Goal: Purchase product/service

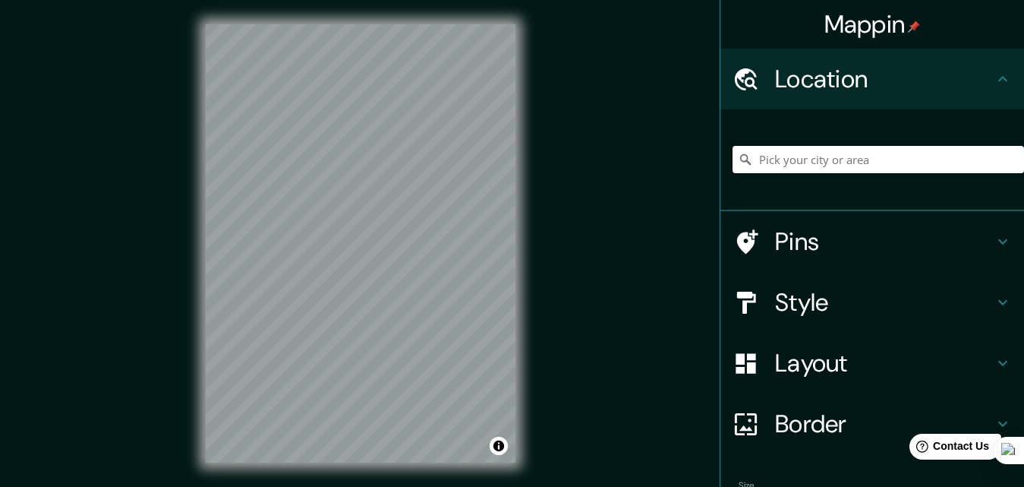
click at [834, 150] on input "Pick your city or area" at bounding box center [879, 159] width 292 height 27
click at [834, 150] on input "Canacona, [GEOGRAPHIC_DATA], [GEOGRAPHIC_DATA]" at bounding box center [879, 159] width 292 height 27
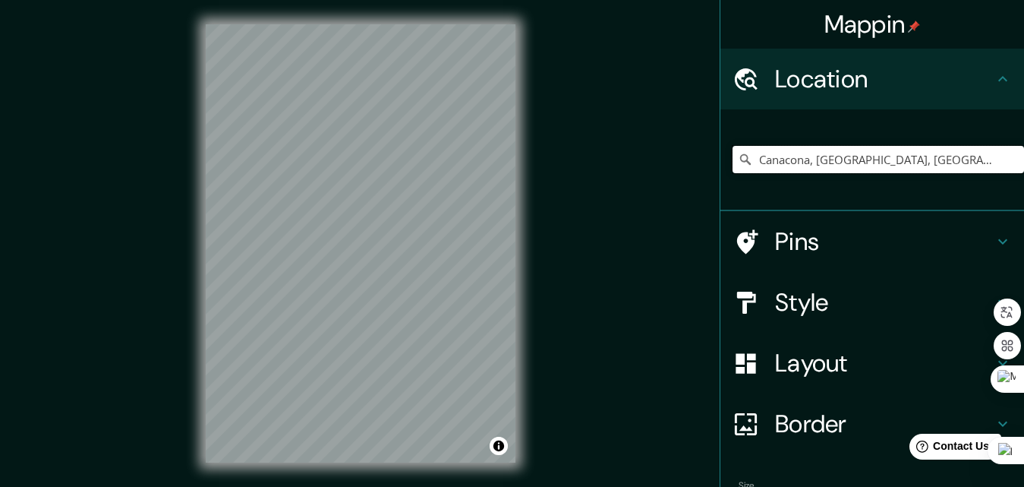
click at [834, 150] on input "Canacona, [GEOGRAPHIC_DATA], [GEOGRAPHIC_DATA]" at bounding box center [879, 159] width 292 height 27
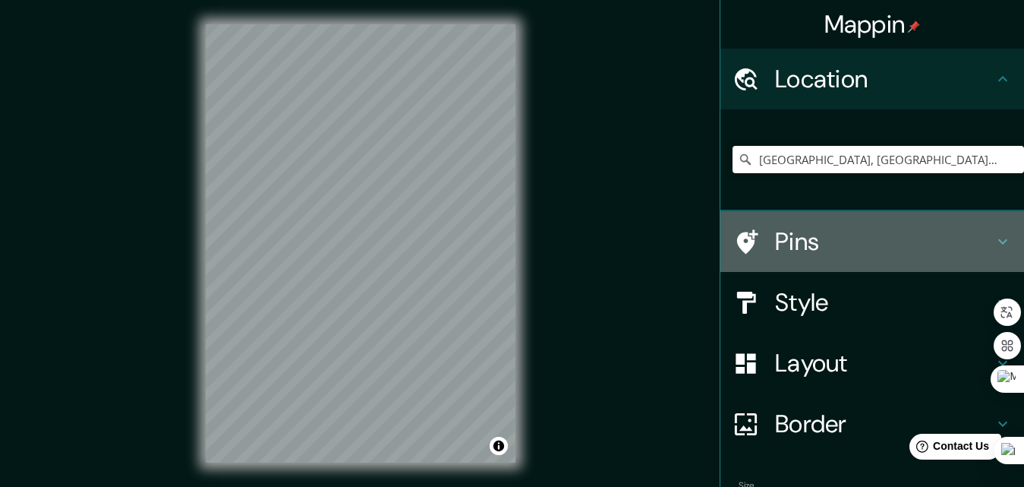
click at [803, 232] on h4 "Pins" at bounding box center [884, 241] width 219 height 30
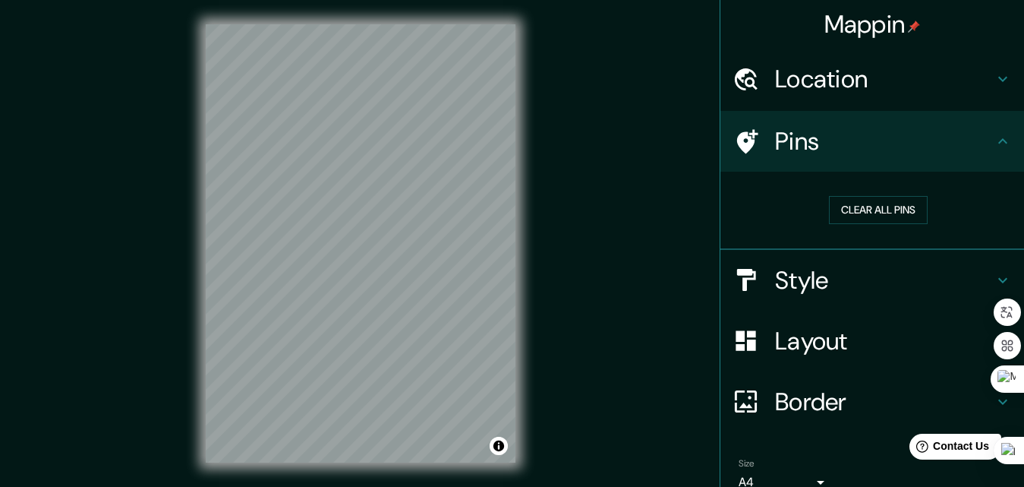
click at [889, 136] on h4 "Pins" at bounding box center [884, 141] width 219 height 30
click at [887, 89] on h4 "Location" at bounding box center [884, 79] width 219 height 30
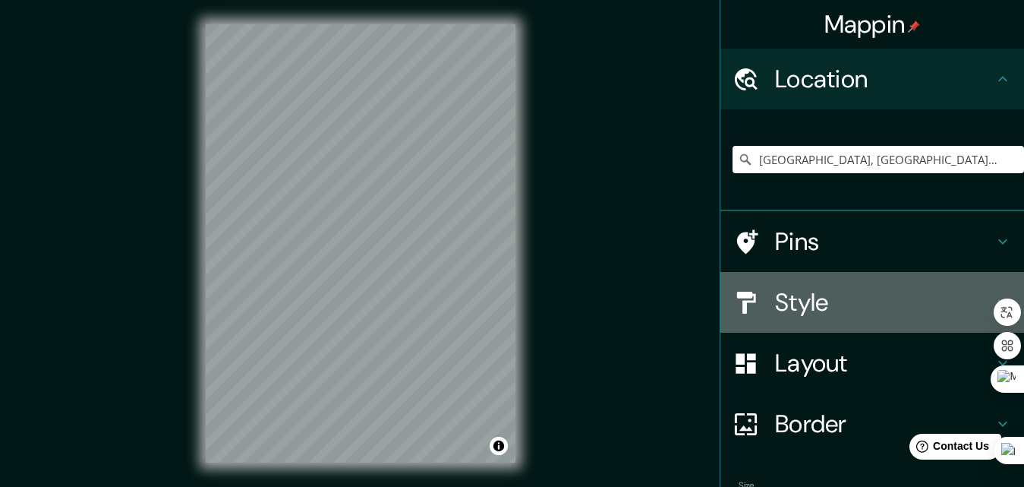
click at [799, 294] on h4 "Style" at bounding box center [884, 302] width 219 height 30
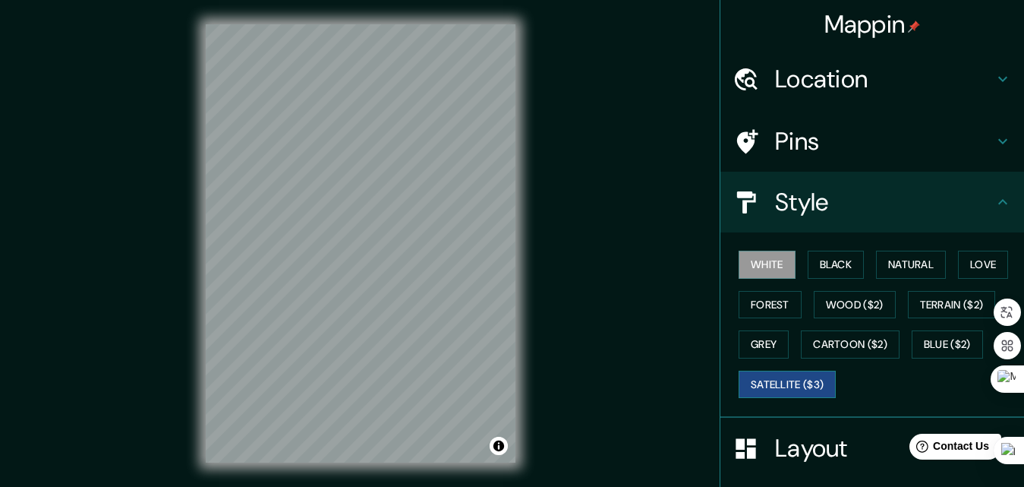
click at [752, 377] on button "Satellite ($3)" at bounding box center [787, 384] width 97 height 28
click at [222, 478] on div "© Mapbox © OpenStreetMap Improve this map © Maxar" at bounding box center [360, 243] width 358 height 487
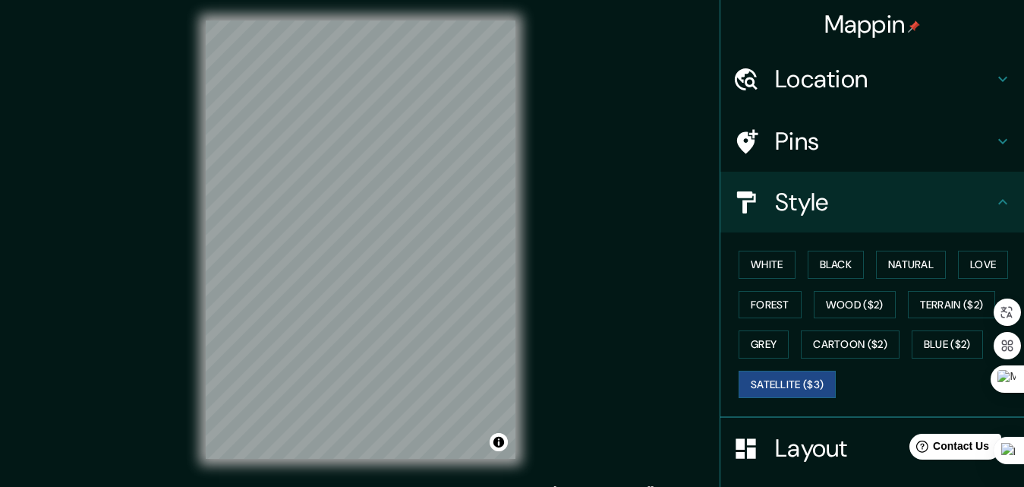
click at [574, 385] on div "Mappin Location [GEOGRAPHIC_DATA], [GEOGRAPHIC_DATA], [GEOGRAPHIC_DATA] Pins St…" at bounding box center [512, 251] width 1024 height 511
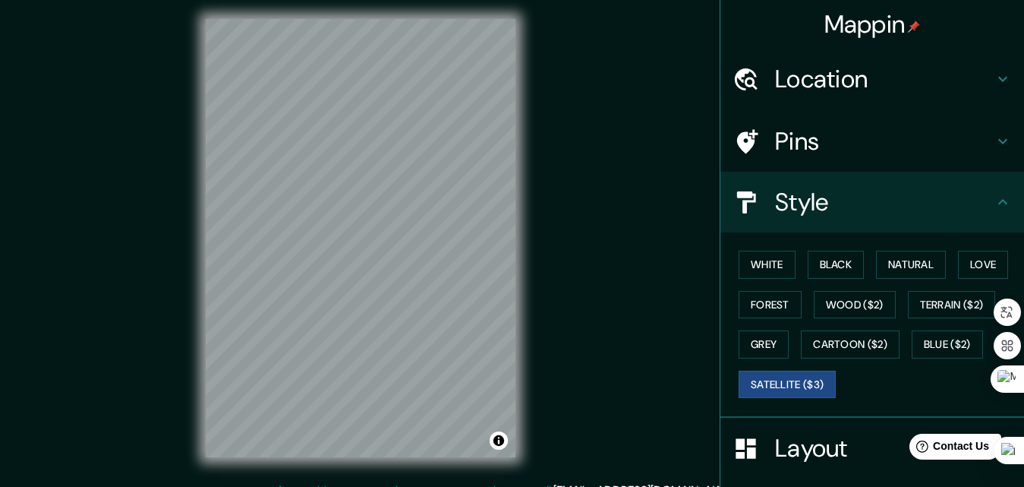
click at [574, 385] on div "Mappin Location [GEOGRAPHIC_DATA], [GEOGRAPHIC_DATA], [GEOGRAPHIC_DATA] Pins St…" at bounding box center [512, 250] width 1024 height 511
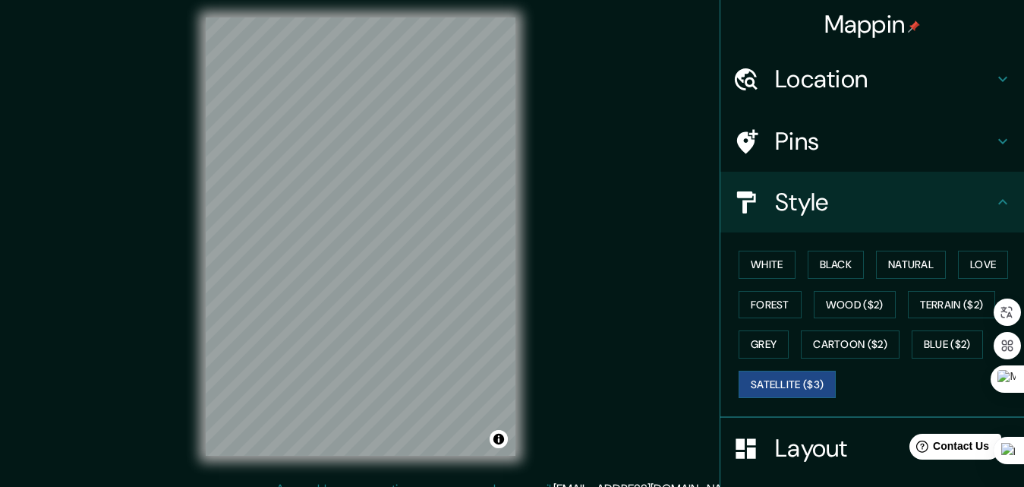
click at [574, 385] on div "Mappin Location [GEOGRAPHIC_DATA], [GEOGRAPHIC_DATA], [GEOGRAPHIC_DATA] Pins St…" at bounding box center [512, 248] width 1024 height 511
click at [574, 385] on div "Mappin Location [GEOGRAPHIC_DATA], [GEOGRAPHIC_DATA], [GEOGRAPHIC_DATA] Pins St…" at bounding box center [512, 247] width 1024 height 511
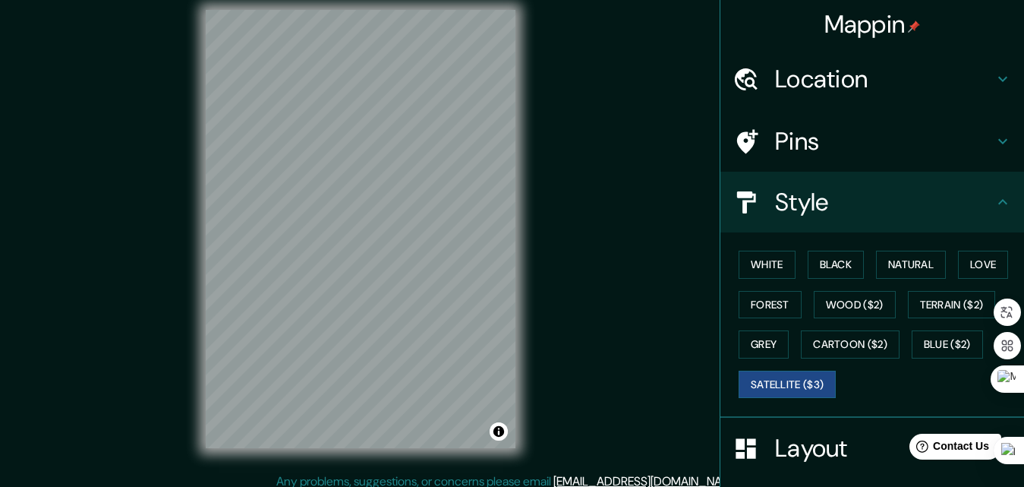
click at [574, 385] on div "Mappin Location [GEOGRAPHIC_DATA], [GEOGRAPHIC_DATA], [GEOGRAPHIC_DATA] Pins St…" at bounding box center [512, 241] width 1024 height 511
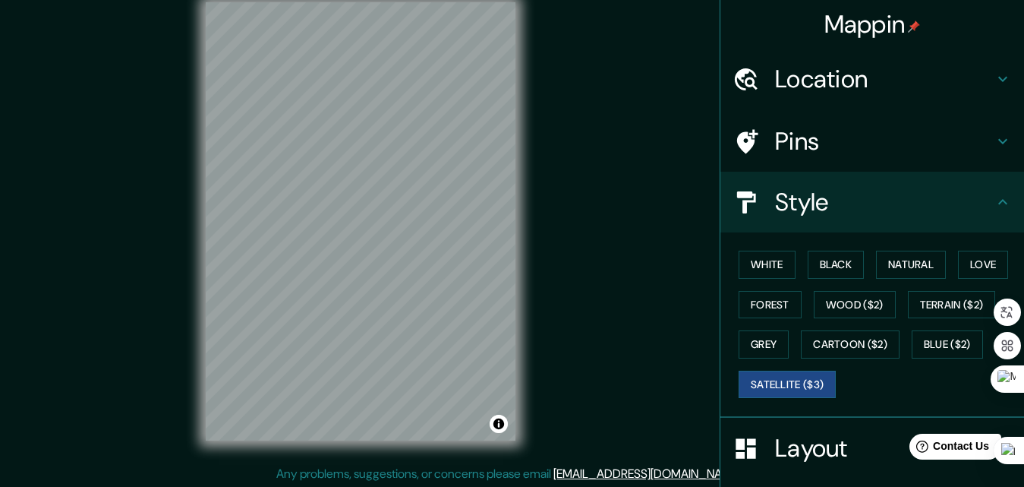
click at [574, 385] on div "Mappin Location [GEOGRAPHIC_DATA], [GEOGRAPHIC_DATA], [GEOGRAPHIC_DATA] Pins St…" at bounding box center [512, 233] width 1024 height 511
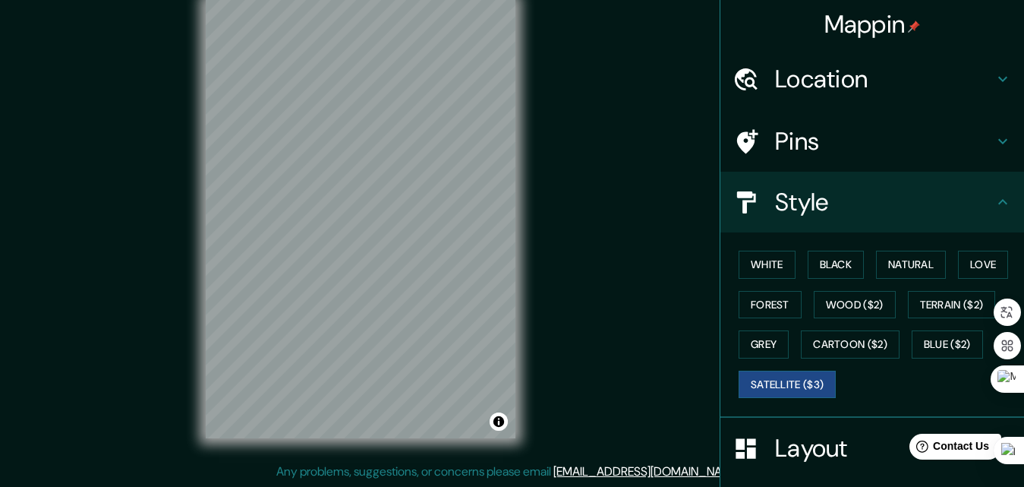
click at [574, 385] on div "Mappin Location [GEOGRAPHIC_DATA], [GEOGRAPHIC_DATA], [GEOGRAPHIC_DATA] Pins St…" at bounding box center [512, 231] width 1024 height 511
drag, startPoint x: 574, startPoint y: 385, endPoint x: 572, endPoint y: 376, distance: 9.4
click at [574, 385] on div "Mappin Location [GEOGRAPHIC_DATA], [GEOGRAPHIC_DATA], [GEOGRAPHIC_DATA] Pins St…" at bounding box center [512, 231] width 1024 height 511
click at [573, 384] on div "Mappin Location [GEOGRAPHIC_DATA], [GEOGRAPHIC_DATA], [GEOGRAPHIC_DATA] Pins St…" at bounding box center [512, 231] width 1024 height 511
click at [573, 381] on div "Mappin Location [GEOGRAPHIC_DATA], [GEOGRAPHIC_DATA], [GEOGRAPHIC_DATA] Pins St…" at bounding box center [512, 231] width 1024 height 511
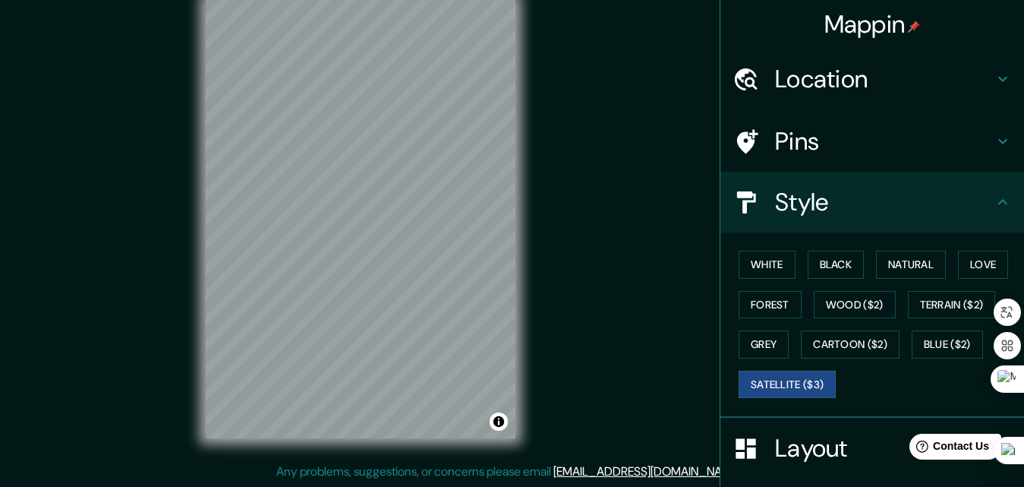
click at [572, 380] on div "Mappin Location [GEOGRAPHIC_DATA], [GEOGRAPHIC_DATA], [GEOGRAPHIC_DATA] Pins St…" at bounding box center [512, 231] width 1024 height 511
click at [570, 373] on div "Mappin Location [GEOGRAPHIC_DATA], [GEOGRAPHIC_DATA], [GEOGRAPHIC_DATA] Pins St…" at bounding box center [512, 231] width 1024 height 511
drag, startPoint x: 570, startPoint y: 373, endPoint x: 572, endPoint y: 383, distance: 10.9
click at [570, 374] on div "Mappin Location [GEOGRAPHIC_DATA], [GEOGRAPHIC_DATA], [GEOGRAPHIC_DATA] Pins St…" at bounding box center [512, 231] width 1024 height 511
click at [572, 383] on div "Mappin Location [GEOGRAPHIC_DATA], [GEOGRAPHIC_DATA], [GEOGRAPHIC_DATA] Pins St…" at bounding box center [512, 231] width 1024 height 511
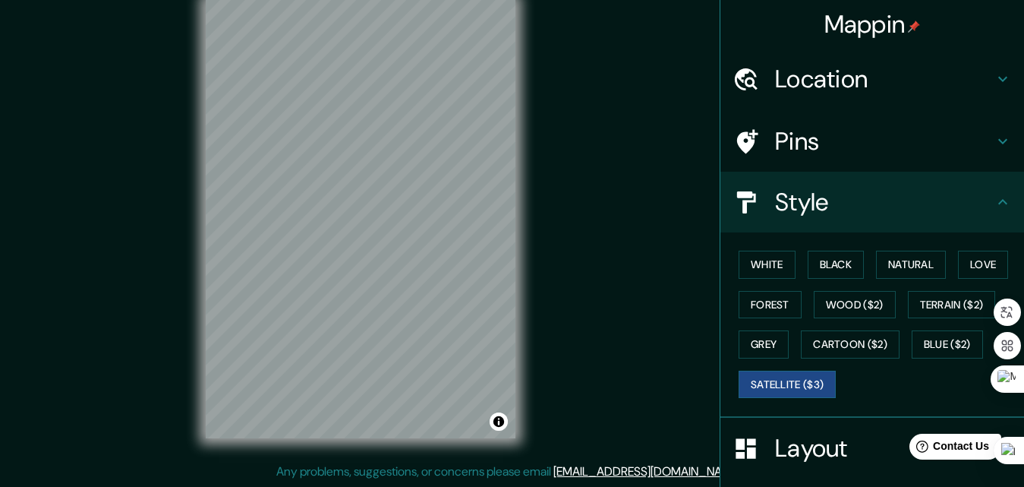
click at [572, 383] on div "Mappin Location [GEOGRAPHIC_DATA], [GEOGRAPHIC_DATA], [GEOGRAPHIC_DATA] Pins St…" at bounding box center [512, 231] width 1024 height 511
click at [572, 381] on div "Mappin Location [GEOGRAPHIC_DATA], [GEOGRAPHIC_DATA], [GEOGRAPHIC_DATA] Pins St…" at bounding box center [512, 231] width 1024 height 511
click at [572, 380] on div "Mappin Location [GEOGRAPHIC_DATA], [GEOGRAPHIC_DATA], [GEOGRAPHIC_DATA] Pins St…" at bounding box center [512, 231] width 1024 height 511
click at [570, 374] on div "Mappin Location [GEOGRAPHIC_DATA], [GEOGRAPHIC_DATA], [GEOGRAPHIC_DATA] Pins St…" at bounding box center [512, 231] width 1024 height 511
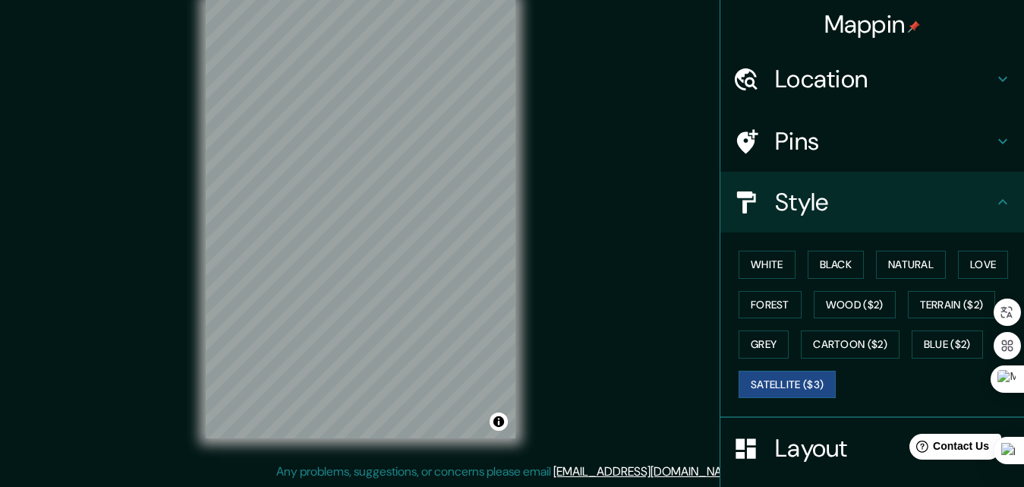
click at [568, 370] on div "Mappin Location [GEOGRAPHIC_DATA], [GEOGRAPHIC_DATA], [GEOGRAPHIC_DATA] Pins St…" at bounding box center [512, 231] width 1024 height 511
click at [568, 367] on div "Mappin Location [GEOGRAPHIC_DATA], [GEOGRAPHIC_DATA], [GEOGRAPHIC_DATA] Pins St…" at bounding box center [512, 231] width 1024 height 511
click at [570, 371] on div "Mappin Location [GEOGRAPHIC_DATA], [GEOGRAPHIC_DATA], [GEOGRAPHIC_DATA] Pins St…" at bounding box center [512, 231] width 1024 height 511
click at [570, 370] on div "Mappin Location [GEOGRAPHIC_DATA], [GEOGRAPHIC_DATA], [GEOGRAPHIC_DATA] Pins St…" at bounding box center [512, 231] width 1024 height 511
click at [569, 366] on div "Mappin Location [GEOGRAPHIC_DATA], [GEOGRAPHIC_DATA], [GEOGRAPHIC_DATA] Pins St…" at bounding box center [512, 231] width 1024 height 511
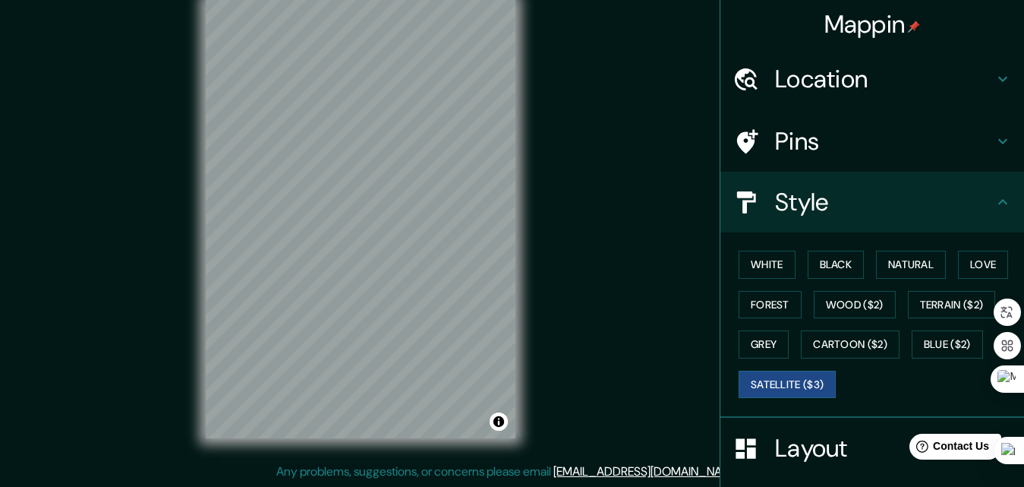
click at [569, 365] on div "Mappin Location [GEOGRAPHIC_DATA], [GEOGRAPHIC_DATA], [GEOGRAPHIC_DATA] Pins St…" at bounding box center [512, 231] width 1024 height 511
click at [570, 370] on div "Mappin Location [GEOGRAPHIC_DATA], [GEOGRAPHIC_DATA], [GEOGRAPHIC_DATA] Pins St…" at bounding box center [512, 231] width 1024 height 511
click at [946, 0] on html "Mappin Location [GEOGRAPHIC_DATA], [GEOGRAPHIC_DATA], [GEOGRAPHIC_DATA] Pins St…" at bounding box center [512, 219] width 1024 height 487
click at [424, 481] on div "Mappin Location [GEOGRAPHIC_DATA], [GEOGRAPHIC_DATA], [GEOGRAPHIC_DATA] Pins St…" at bounding box center [512, 231] width 1024 height 511
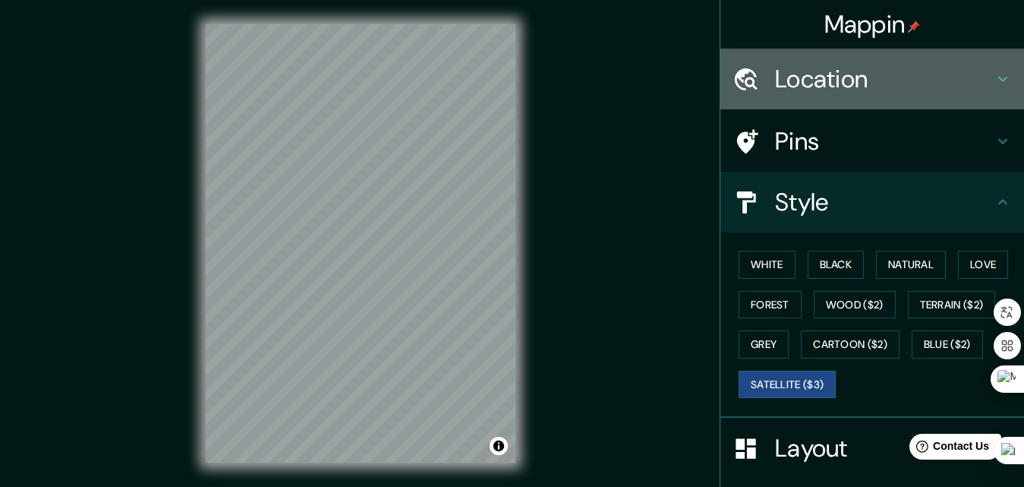
click at [810, 61] on div "Location" at bounding box center [872, 79] width 304 height 61
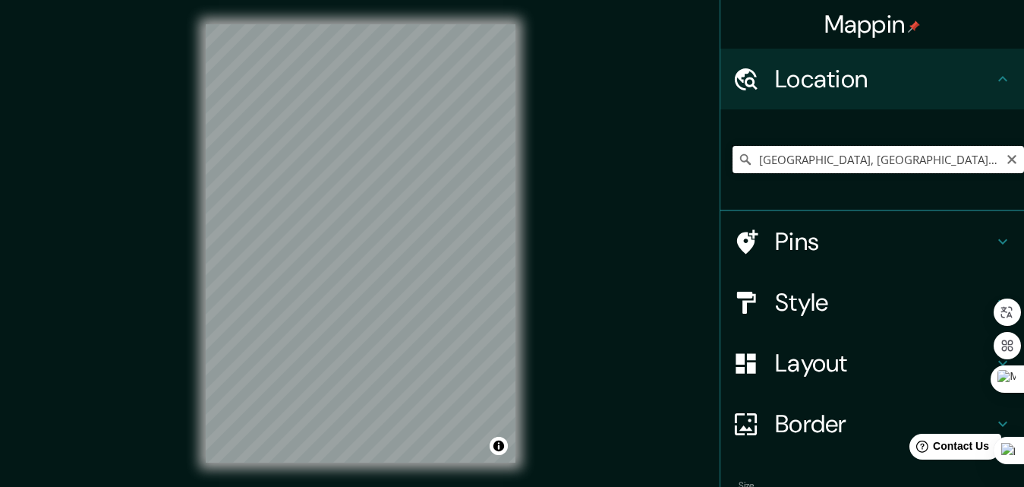
click at [757, 163] on input "[GEOGRAPHIC_DATA], [GEOGRAPHIC_DATA], [GEOGRAPHIC_DATA]" at bounding box center [879, 159] width 292 height 27
drag, startPoint x: 962, startPoint y: 161, endPoint x: 670, endPoint y: 162, distance: 291.5
click at [670, 162] on div "Mappin Location [GEOGRAPHIC_DATA], [GEOGRAPHIC_DATA], [GEOGRAPHIC_DATA] Pins St…" at bounding box center [512, 255] width 1024 height 511
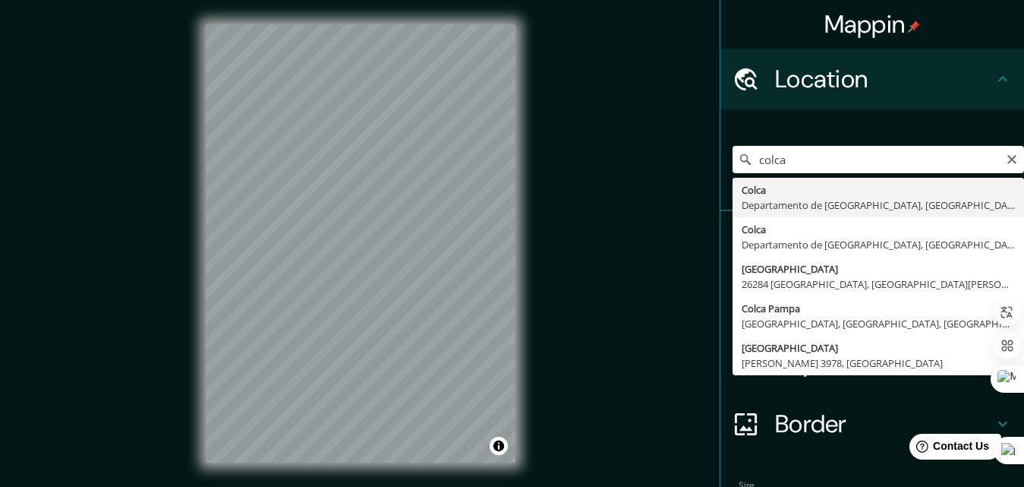
type input "Colca, [GEOGRAPHIC_DATA], [GEOGRAPHIC_DATA]"
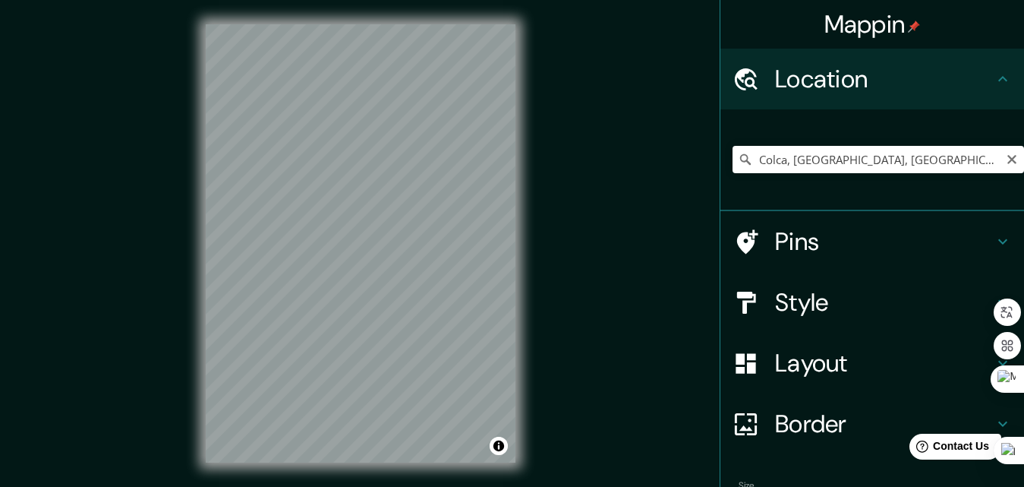
click at [526, 410] on div "© Mapbox © OpenStreetMap Improve this map © Maxar" at bounding box center [360, 243] width 358 height 487
